Goal: Task Accomplishment & Management: Use online tool/utility

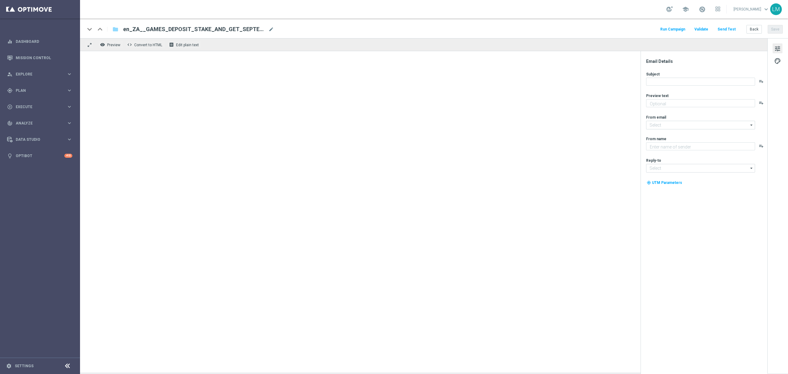
type textarea "Time to prowl for some big wins!"
type input "[EMAIL_ADDRESS][DOMAIN_NAME]"
type textarea "Lottoland"
type input "[EMAIL_ADDRESS][DOMAIN_NAME]"
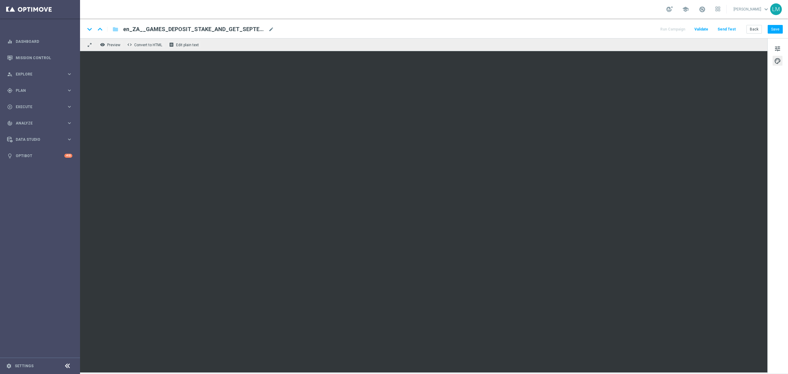
click at [591, 30] on button "Send Test" at bounding box center [727, 29] width 20 height 8
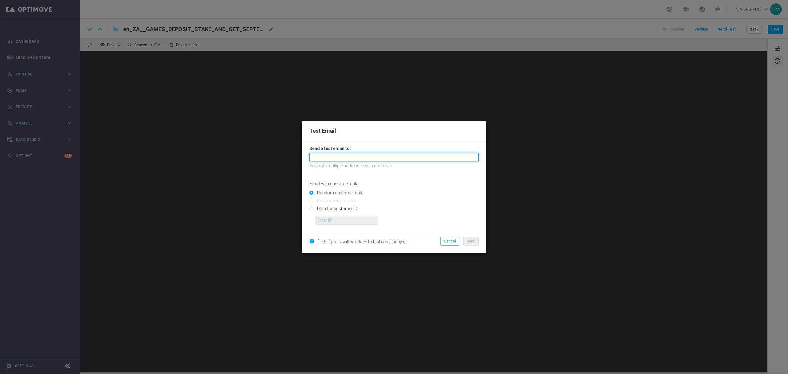
click at [373, 157] on input "text" at bounding box center [393, 157] width 169 height 9
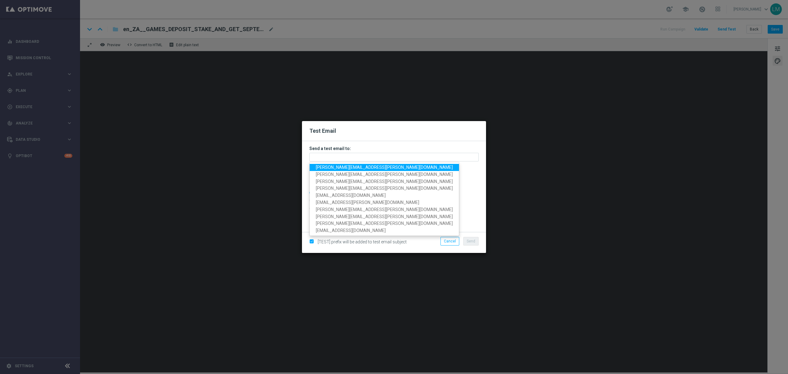
click at [362, 167] on span "[PERSON_NAME][EMAIL_ADDRESS][PERSON_NAME][DOMAIN_NAME]" at bounding box center [384, 167] width 137 height 5
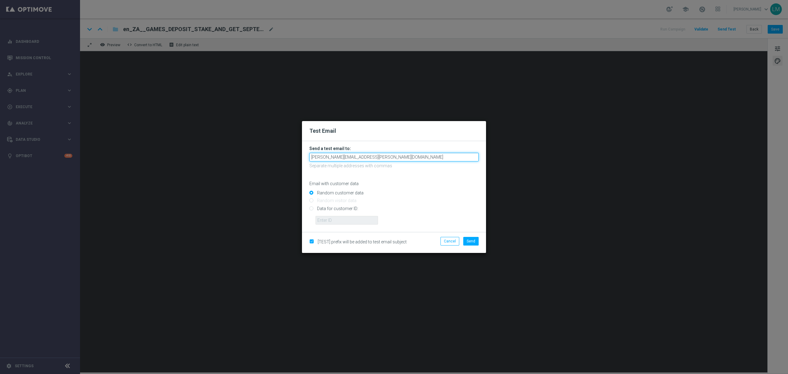
click at [375, 158] on input "[PERSON_NAME][EMAIL_ADDRESS][PERSON_NAME][DOMAIN_NAME]" at bounding box center [393, 157] width 169 height 9
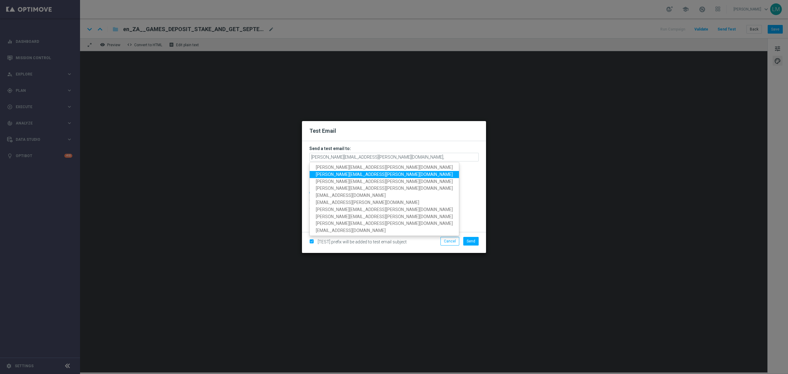
click at [355, 172] on span "[PERSON_NAME][EMAIL_ADDRESS][PERSON_NAME][DOMAIN_NAME]" at bounding box center [384, 174] width 137 height 5
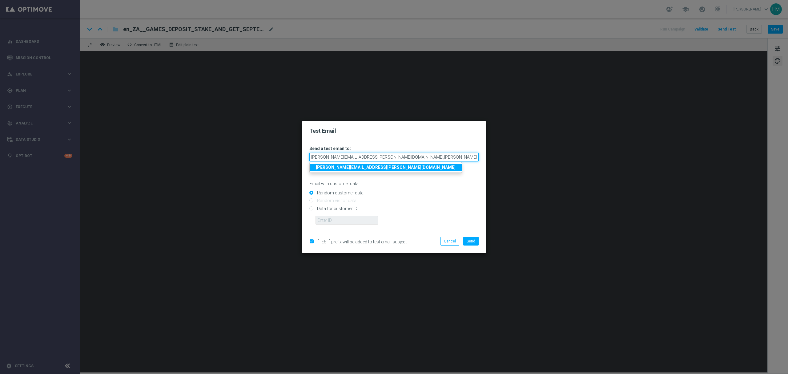
click at [433, 158] on input "[PERSON_NAME][EMAIL_ADDRESS][PERSON_NAME][DOMAIN_NAME],[PERSON_NAME][DOMAIN_NAM…" at bounding box center [393, 157] width 169 height 9
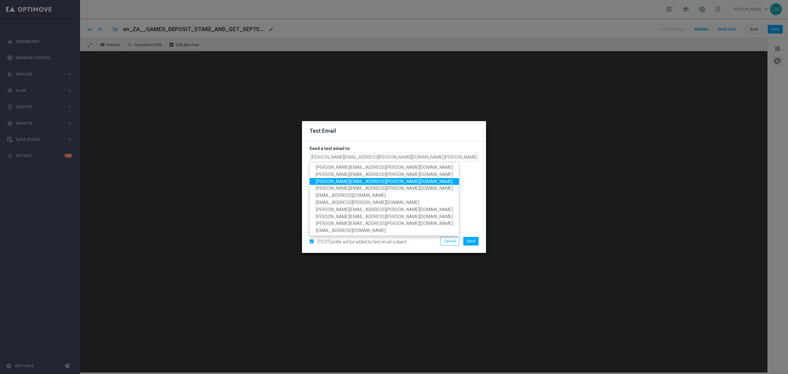
click at [357, 181] on span "[PERSON_NAME][EMAIL_ADDRESS][PERSON_NAME][DOMAIN_NAME]" at bounding box center [384, 181] width 137 height 5
type input "[PERSON_NAME][EMAIL_ADDRESS][PERSON_NAME][DOMAIN_NAME],[PERSON_NAME][DOMAIN_NAM…"
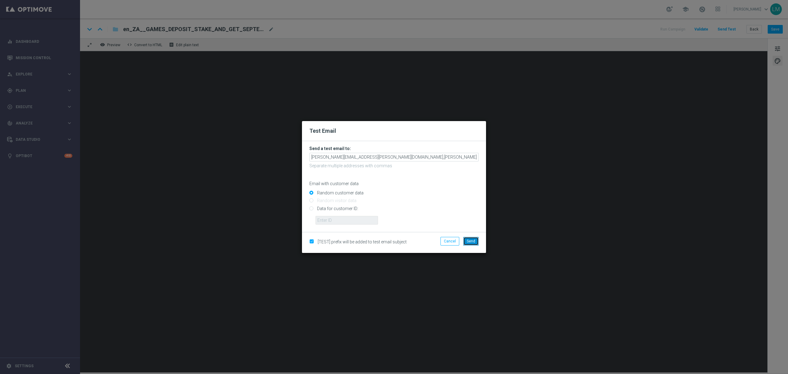
click at [466, 239] on button "Send" at bounding box center [470, 241] width 15 height 9
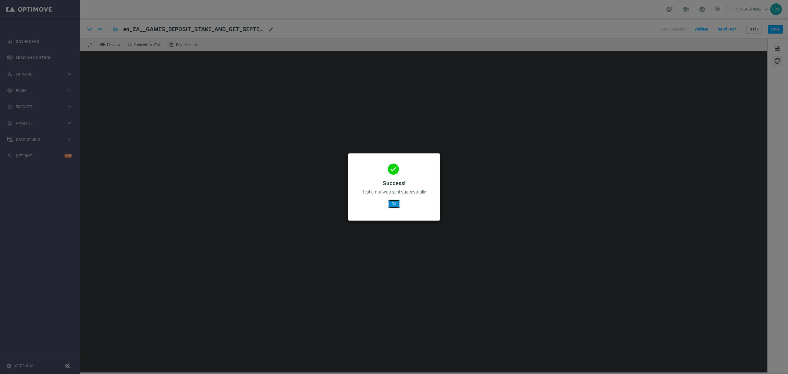
click at [394, 203] on button "OK" at bounding box center [394, 203] width 12 height 9
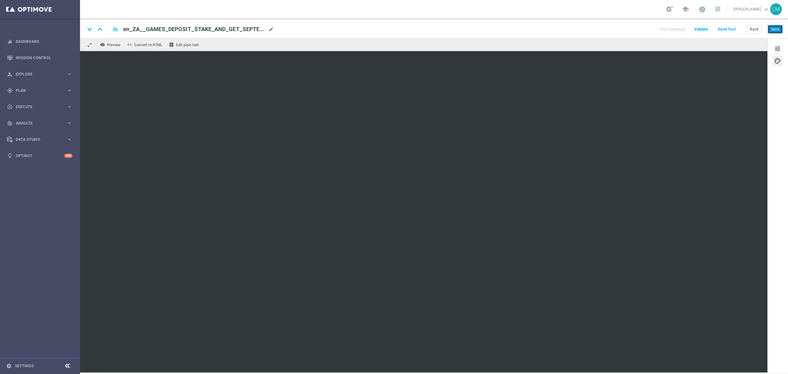
click at [591, 33] on button "Save" at bounding box center [775, 29] width 15 height 9
